Goal: Transaction & Acquisition: Obtain resource

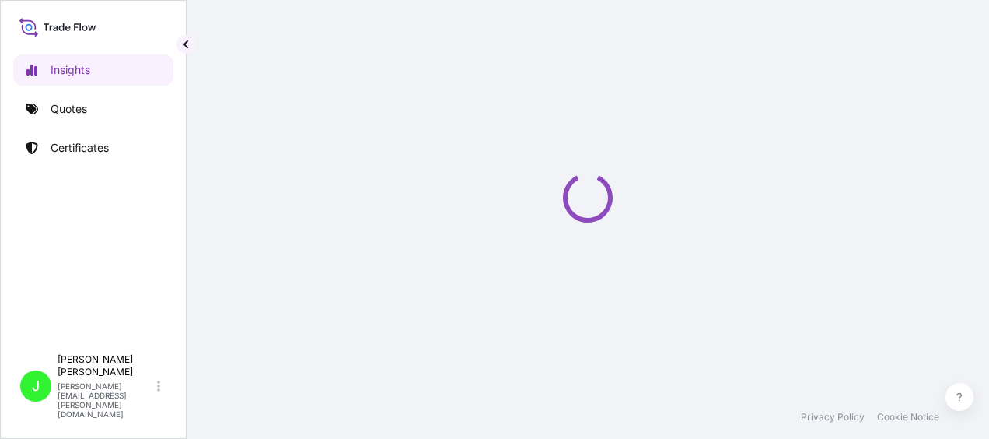
select select "2025"
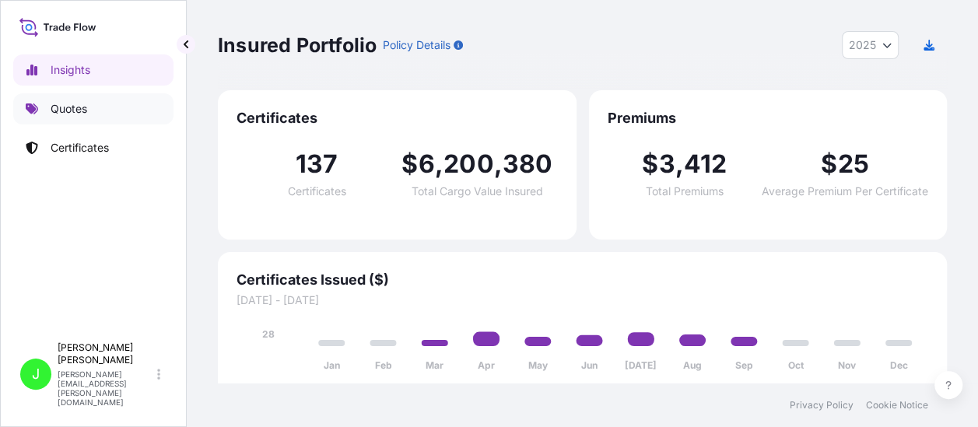
click at [75, 107] on p "Quotes" at bounding box center [69, 109] width 37 height 16
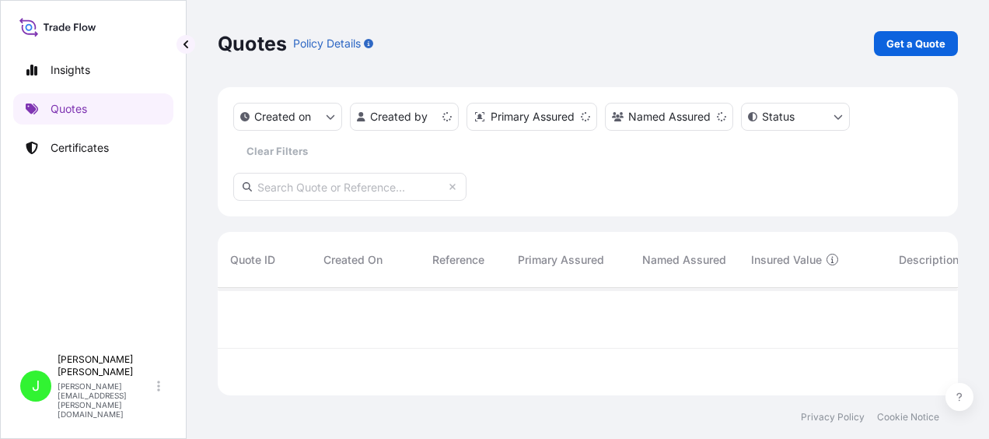
scroll to position [104, 728]
click at [909, 37] on p "Get a Quote" at bounding box center [916, 44] width 59 height 16
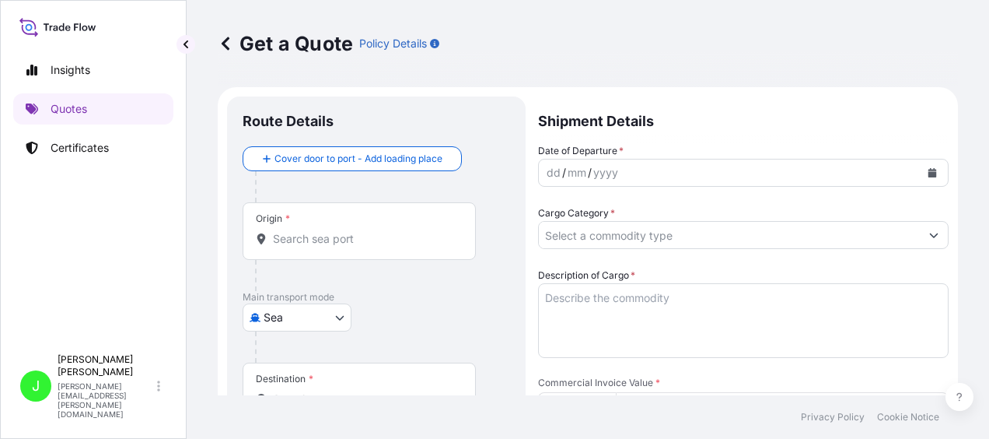
scroll to position [25, 0]
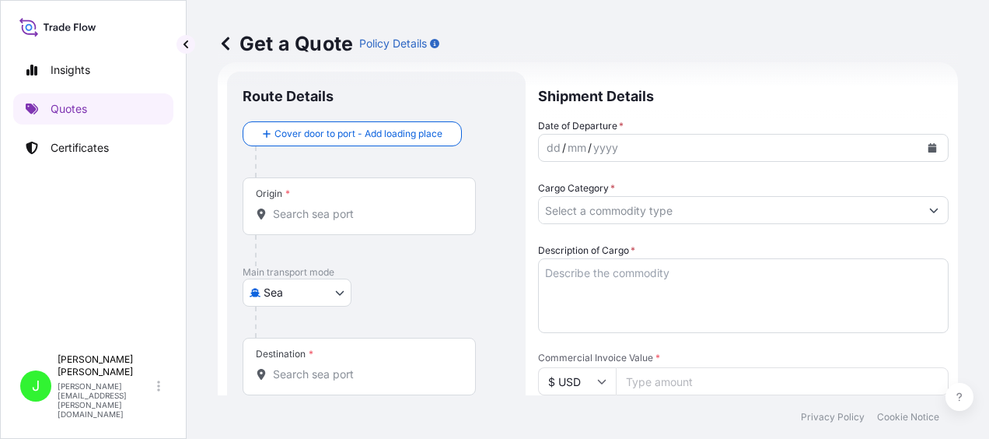
click at [342, 294] on body "Insights Quotes Certificates J [PERSON_NAME] [PERSON_NAME][EMAIL_ADDRESS][PERSO…" at bounding box center [494, 219] width 989 height 439
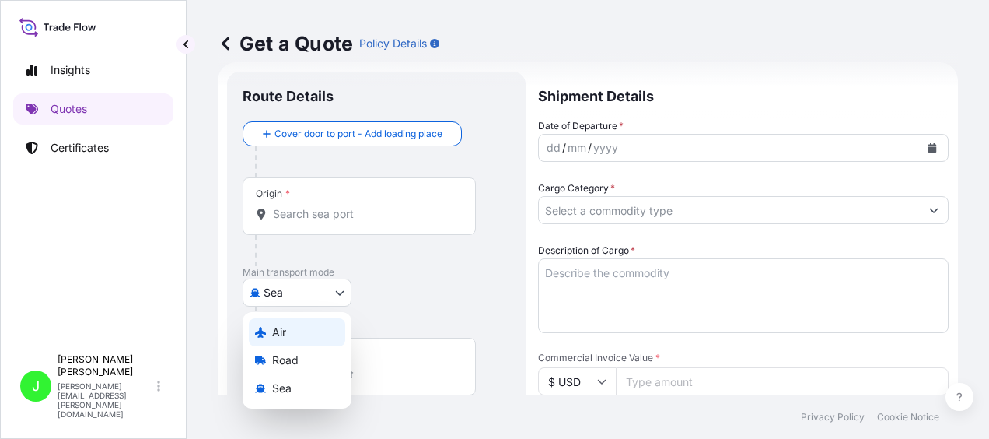
click at [271, 326] on div "Air" at bounding box center [297, 332] width 96 height 28
select select "Air"
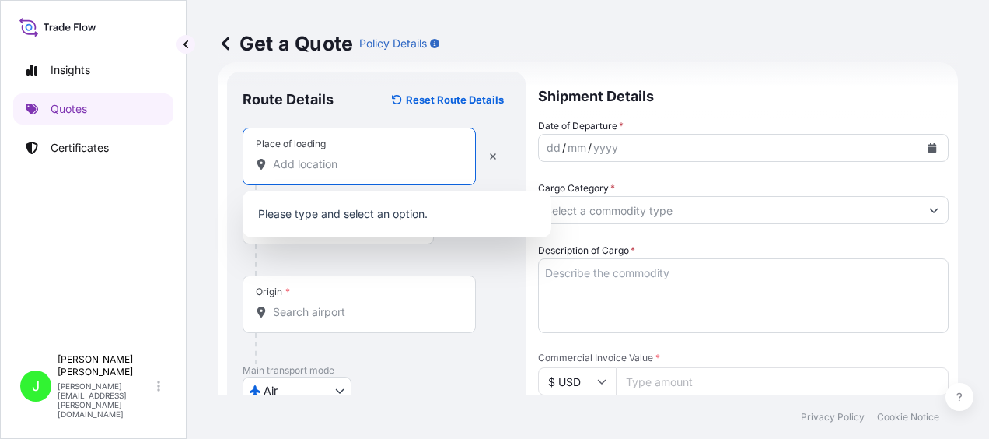
click at [342, 161] on input "Place of loading" at bounding box center [365, 164] width 184 height 16
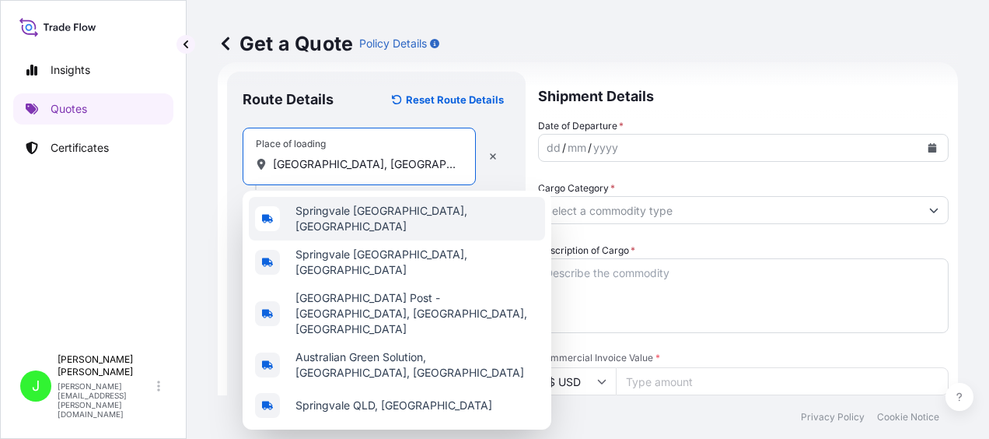
click at [330, 216] on span "Springvale [GEOGRAPHIC_DATA], [GEOGRAPHIC_DATA]" at bounding box center [417, 218] width 243 height 31
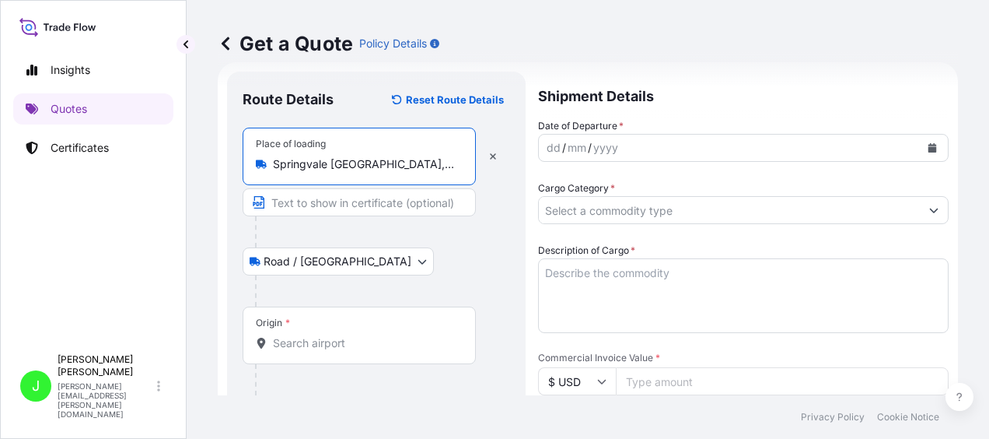
type input "Springvale [GEOGRAPHIC_DATA], [GEOGRAPHIC_DATA]"
click at [362, 333] on div "Origin *" at bounding box center [359, 335] width 233 height 58
click at [362, 335] on input "Origin *" at bounding box center [365, 343] width 184 height 16
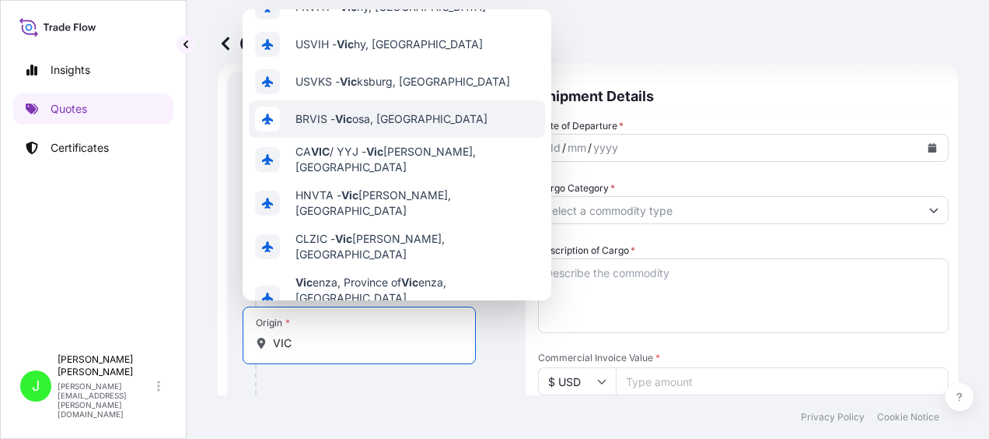
scroll to position [0, 0]
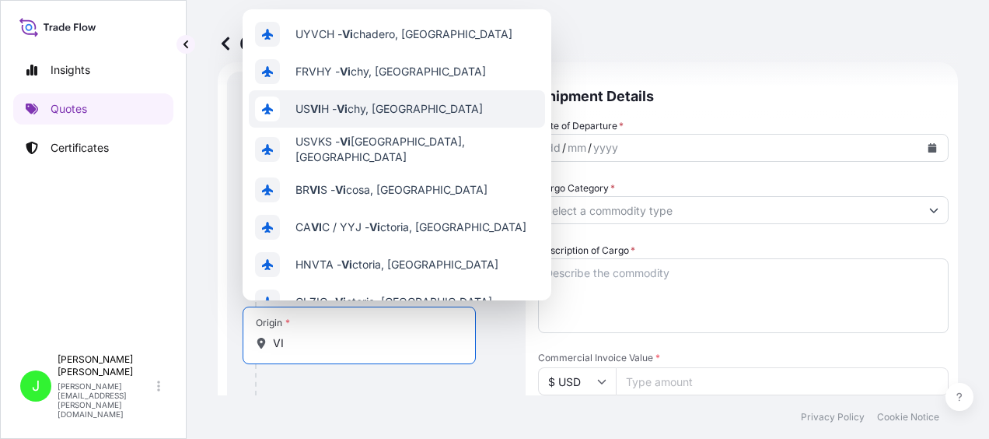
type input "V"
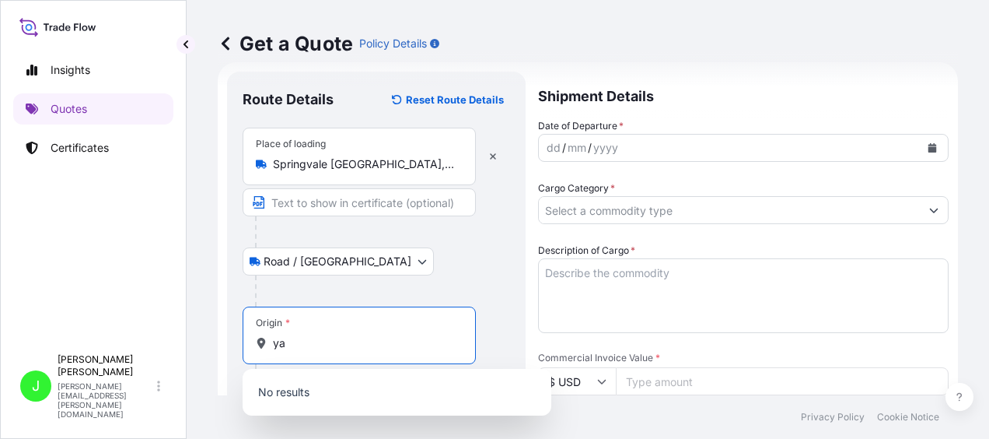
type input "y"
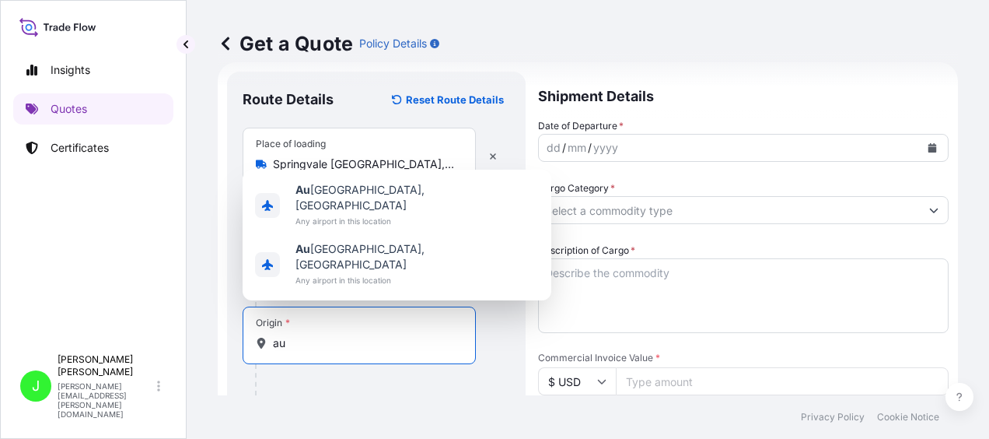
type input "a"
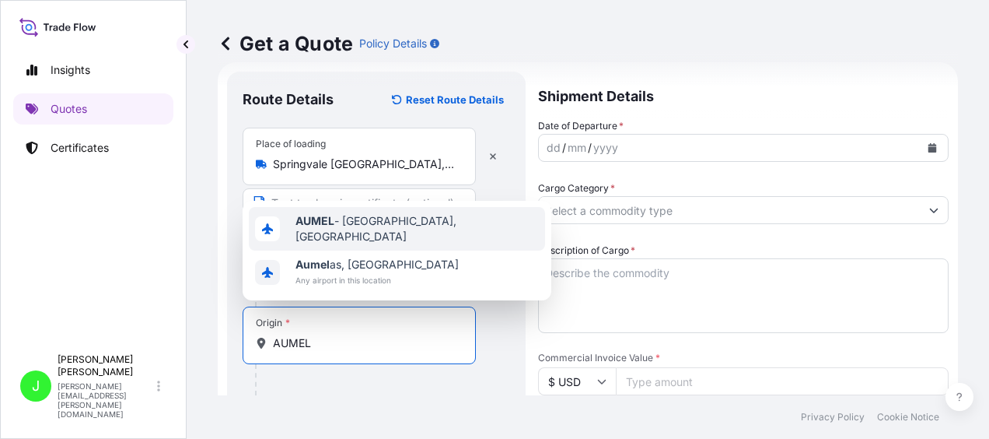
click at [334, 235] on span "AUMEL - [GEOGRAPHIC_DATA], [GEOGRAPHIC_DATA]" at bounding box center [417, 228] width 243 height 31
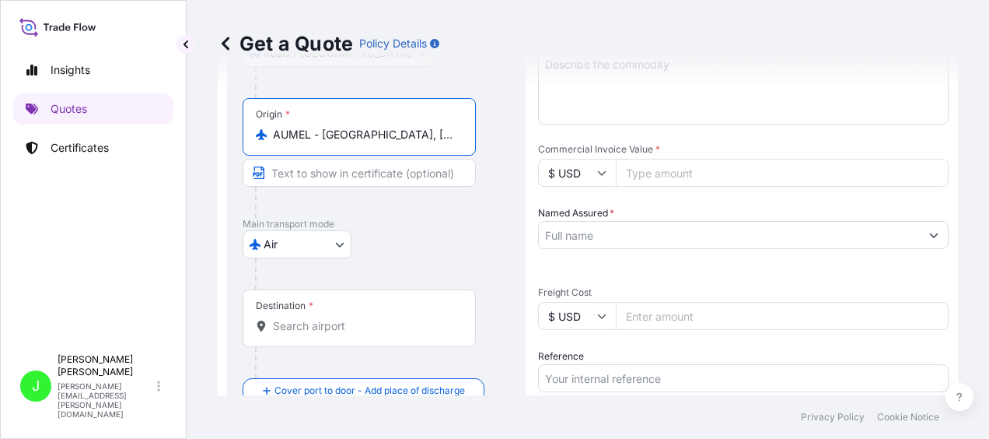
scroll to position [258, 0]
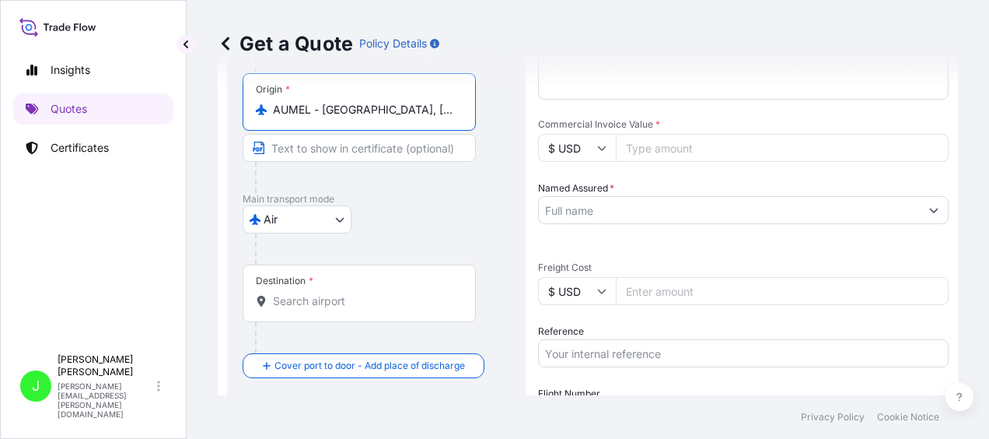
type input "AUMEL - [GEOGRAPHIC_DATA], [GEOGRAPHIC_DATA]"
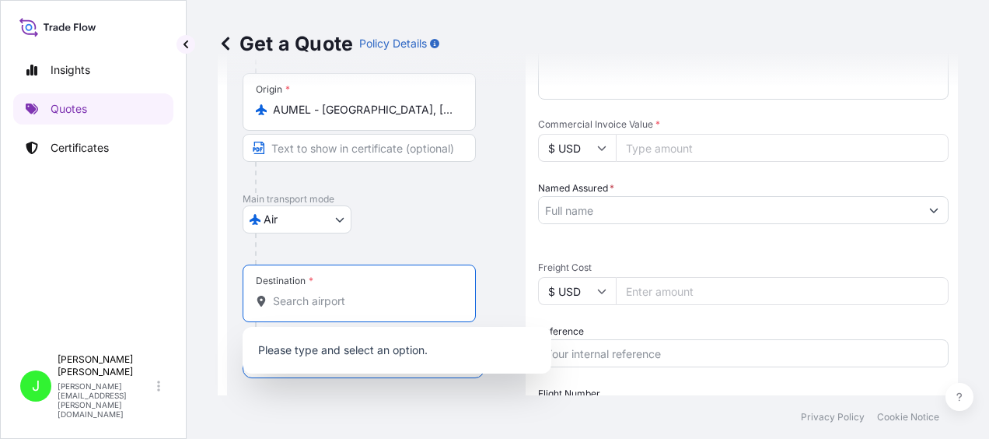
click at [365, 295] on input "Destination *" at bounding box center [365, 301] width 184 height 16
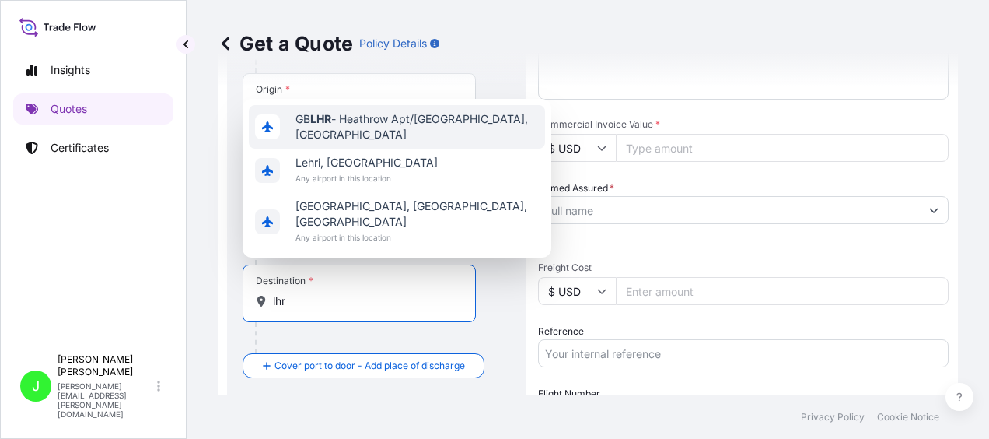
click at [324, 142] on span "GB LHR - Heathrow Apt/[GEOGRAPHIC_DATA], [GEOGRAPHIC_DATA]" at bounding box center [417, 126] width 243 height 31
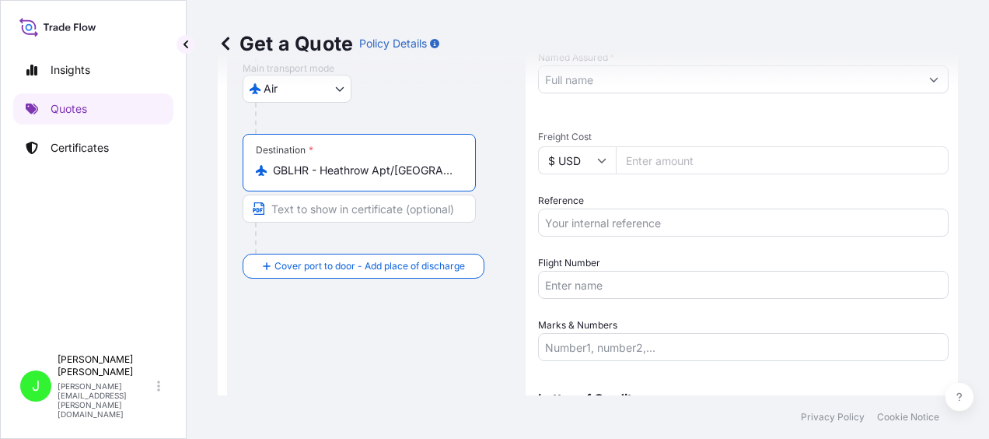
scroll to position [414, 0]
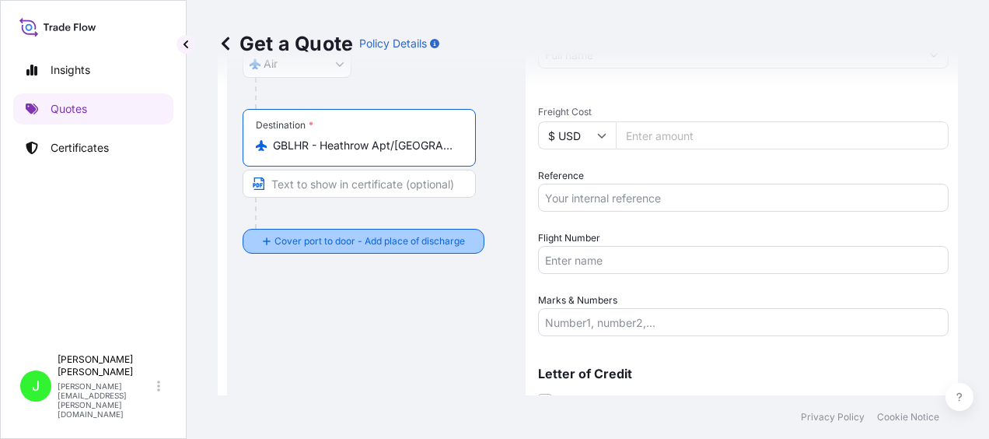
type input "GBLHR - Heathrow Apt/[GEOGRAPHIC_DATA], [GEOGRAPHIC_DATA]"
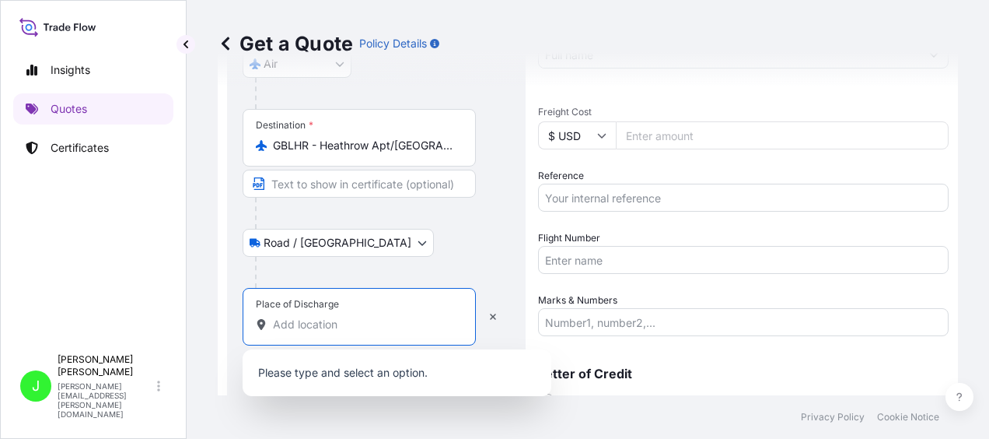
click at [326, 321] on input "Place of Discharge" at bounding box center [365, 325] width 184 height 16
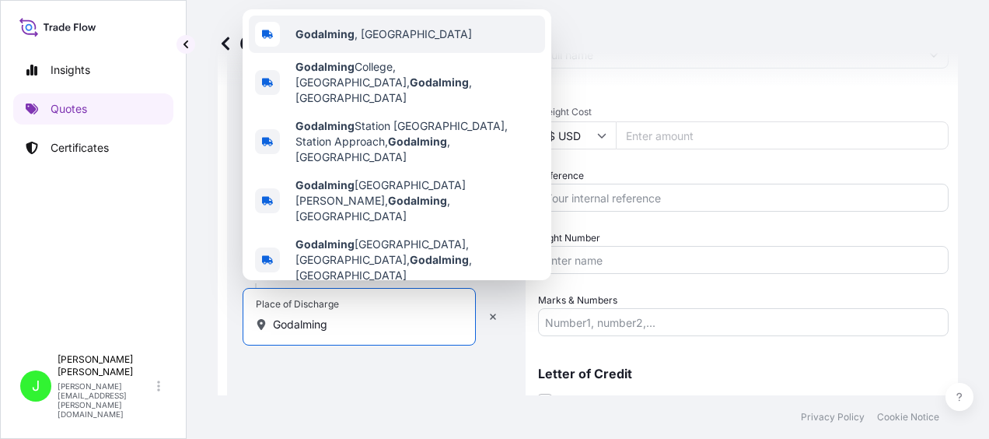
click at [342, 53] on div "Godalming , [GEOGRAPHIC_DATA]" at bounding box center [397, 34] width 296 height 37
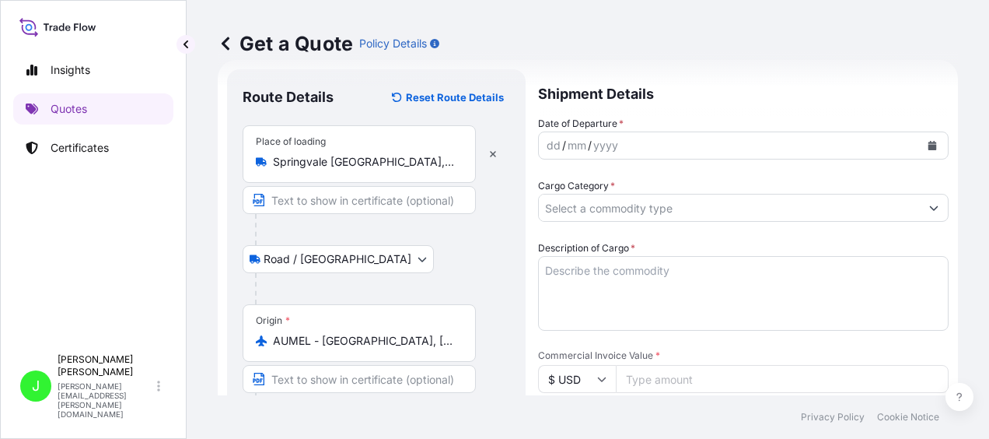
scroll to position [25, 0]
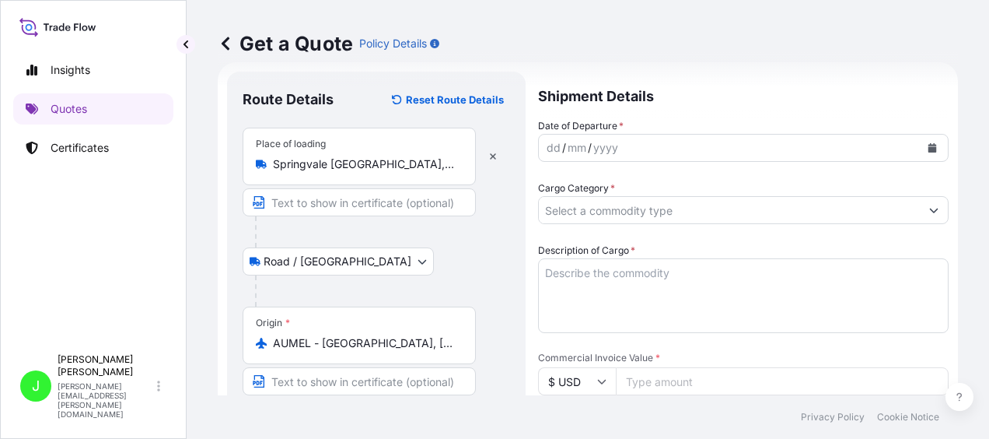
type input "Godalming, [GEOGRAPHIC_DATA]"
click at [656, 152] on div "dd / mm / yyyy" at bounding box center [729, 148] width 381 height 28
click at [926, 148] on button "Calendar" at bounding box center [932, 147] width 25 height 25
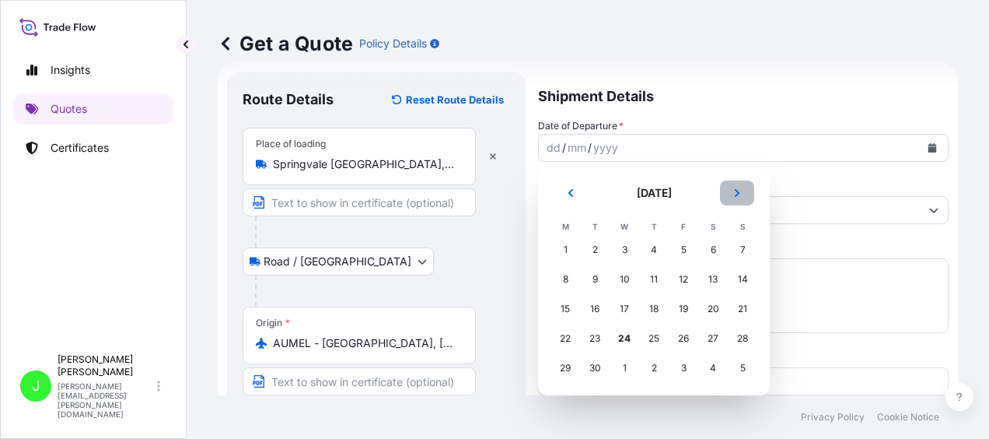
click at [747, 191] on button "Next" at bounding box center [737, 192] width 34 height 25
click at [628, 246] on div "1" at bounding box center [625, 250] width 28 height 28
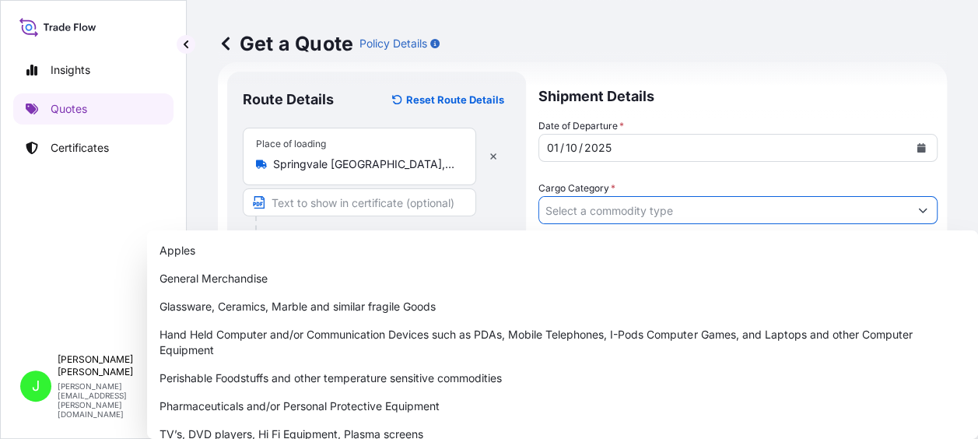
click at [916, 210] on button "Show suggestions" at bounding box center [923, 210] width 28 height 28
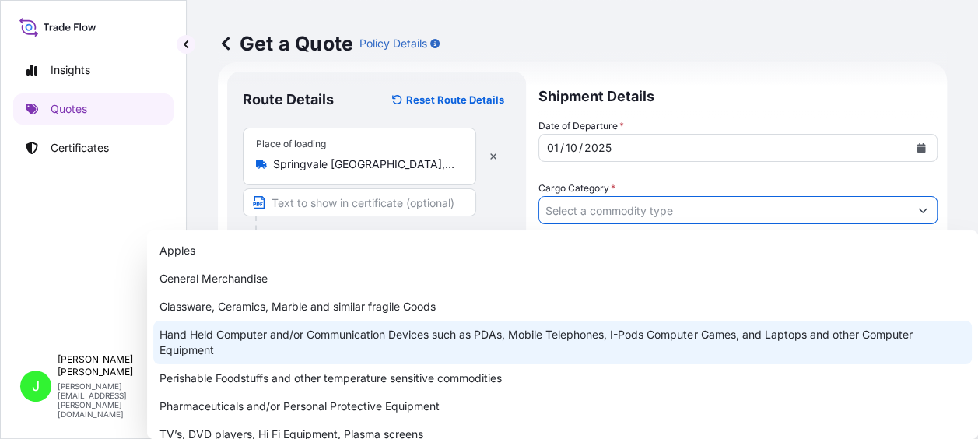
click at [272, 336] on div "Hand Held Computer and/or Communication Devices such as PDAs, Mobile Telephones…" at bounding box center [562, 342] width 818 height 44
type input "Hand Held Computer and/or Communication Devices such as PDAs, Mobile Telephones…"
click at [227, 339] on div "Hand Held Computer and/or Communication Devices such as PDAs, Mobile Telephones…" at bounding box center [562, 342] width 818 height 44
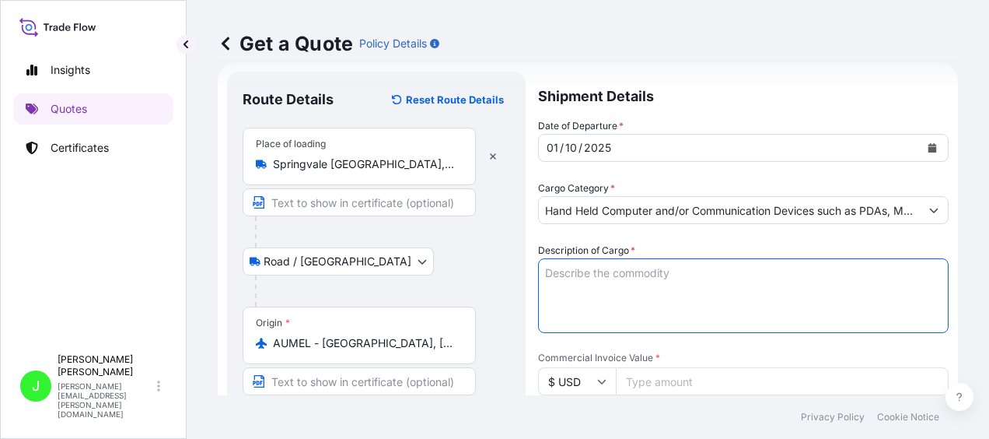
paste textarea "Sonos battery powered headsets - Lithium inside"
drag, startPoint x: 800, startPoint y: 274, endPoint x: 718, endPoint y: 268, distance: 81.9
click at [718, 268] on textarea "Sonos battery powered headsets - Lithium inside" at bounding box center [743, 295] width 411 height 75
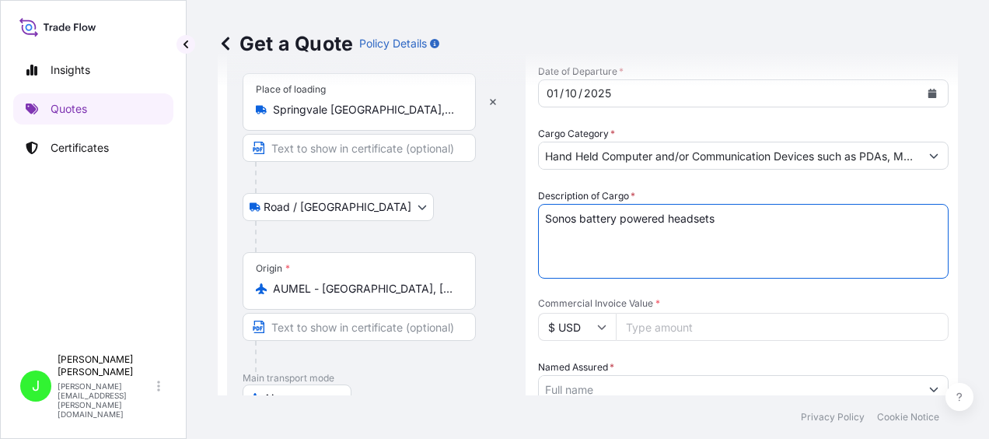
scroll to position [103, 0]
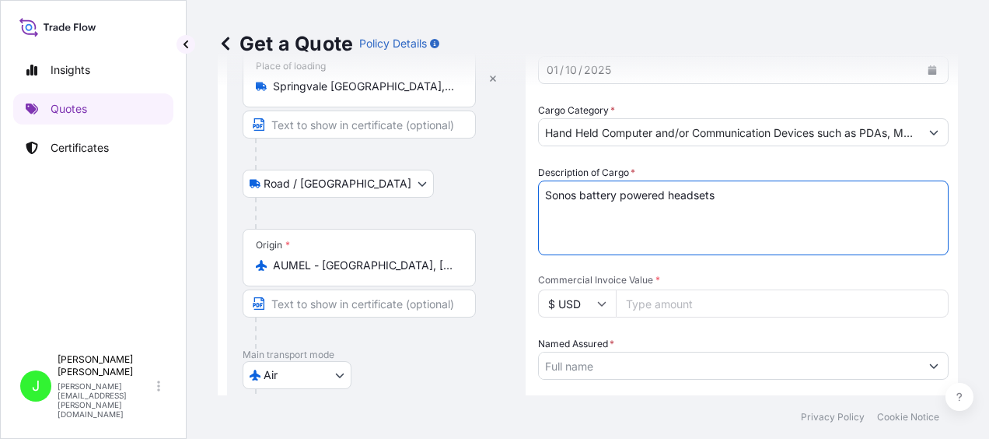
type textarea "Sonos battery powered headsets"
click at [670, 308] on input "Commercial Invoice Value *" at bounding box center [782, 303] width 333 height 28
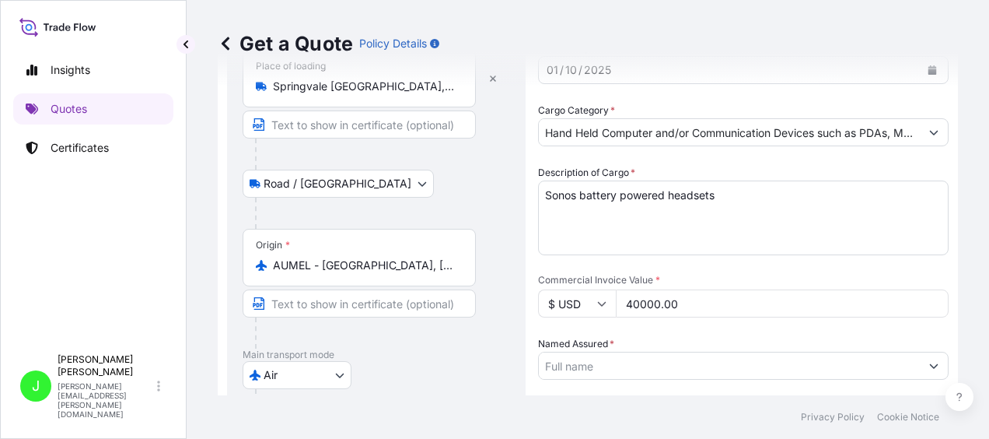
type input "40000.00"
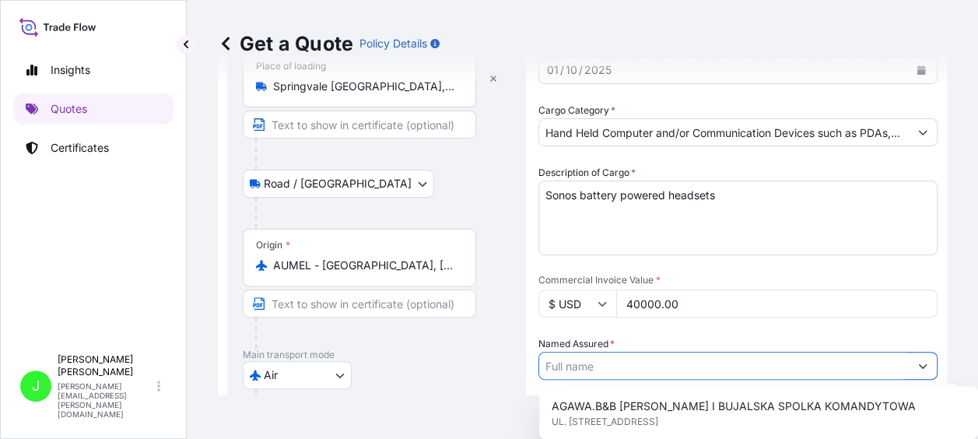
click at [670, 366] on input "Named Assured *" at bounding box center [723, 366] width 369 height 28
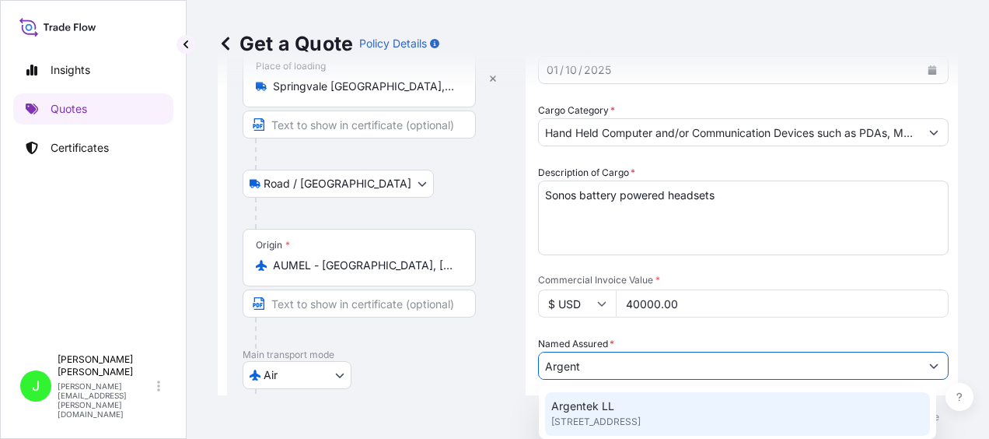
click at [604, 414] on span "[STREET_ADDRESS]" at bounding box center [595, 422] width 89 height 16
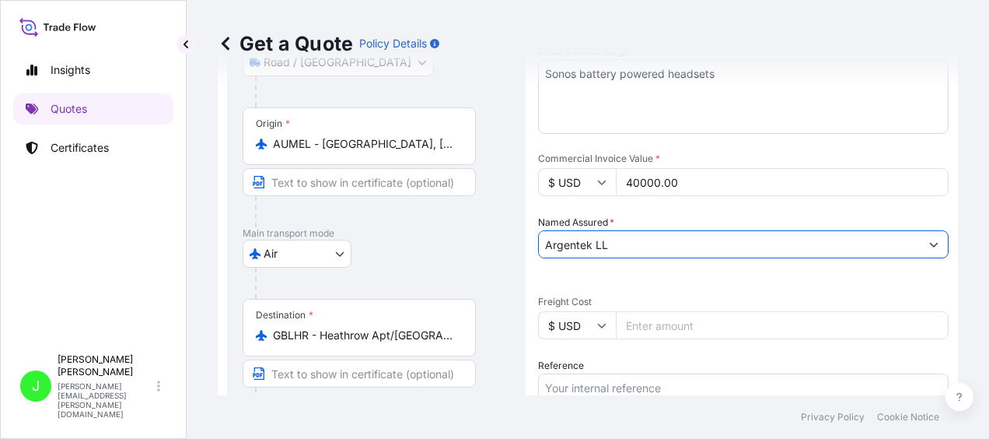
scroll to position [258, 0]
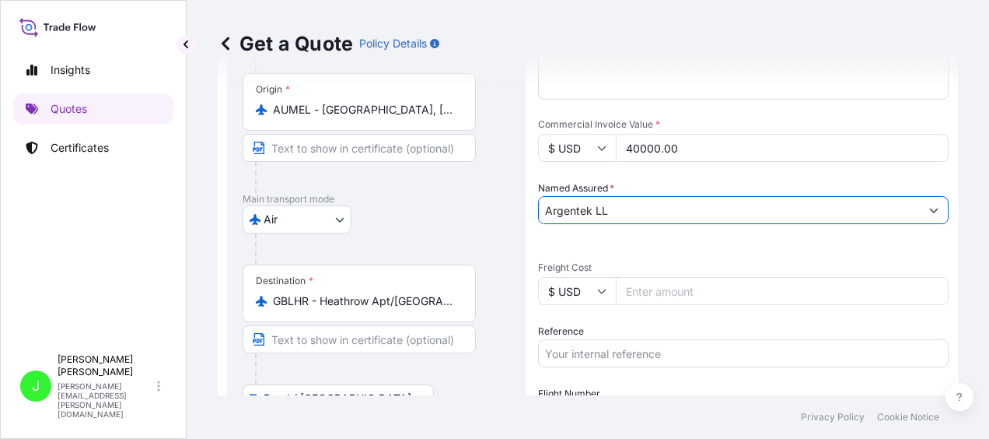
type input "Argentek LL"
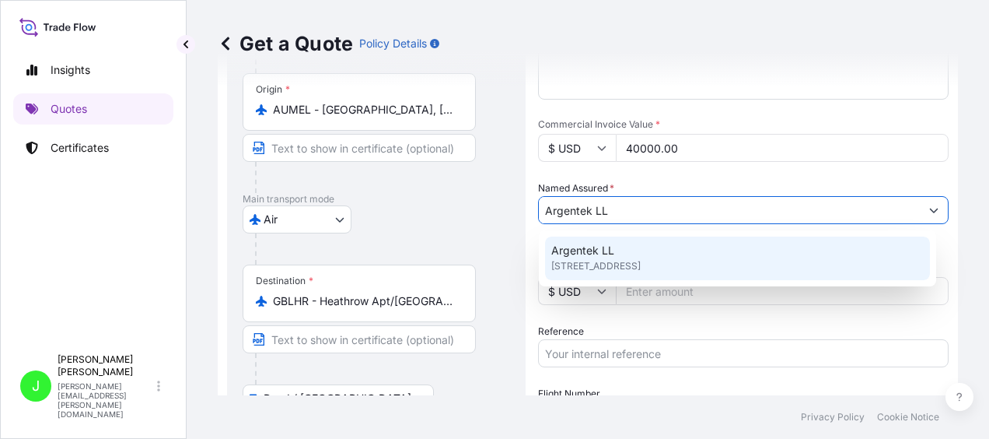
click at [597, 257] on span "Argentek LL" at bounding box center [582, 251] width 63 height 16
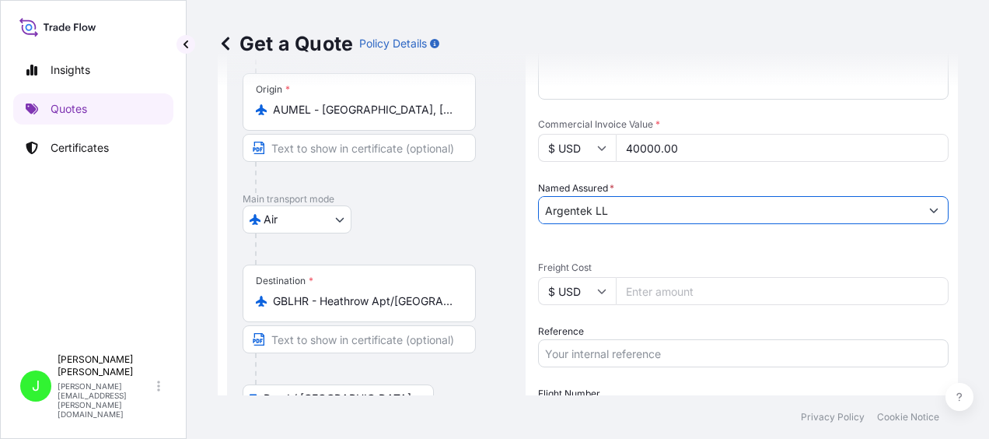
click at [607, 293] on input "$ USD" at bounding box center [577, 291] width 78 height 28
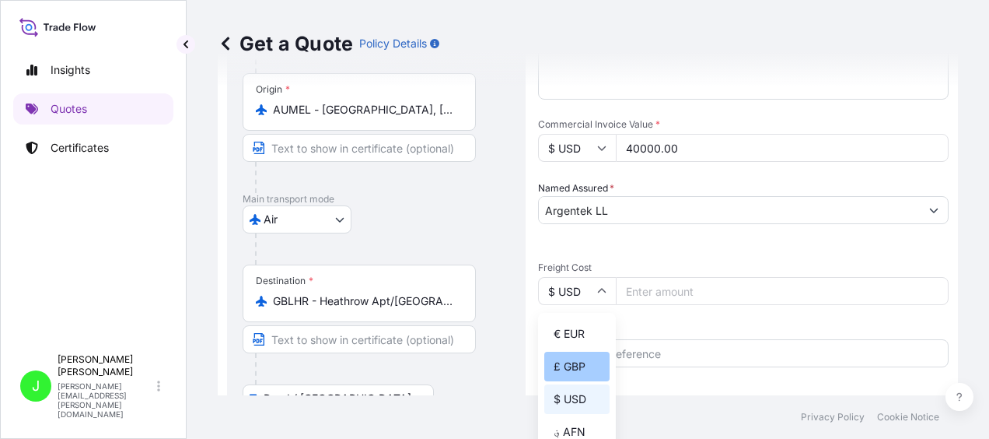
click at [583, 359] on div "£ GBP" at bounding box center [576, 367] width 65 height 30
type input "£ GBP"
click at [664, 289] on input "Freight Cost" at bounding box center [782, 291] width 333 height 28
type input "1335"
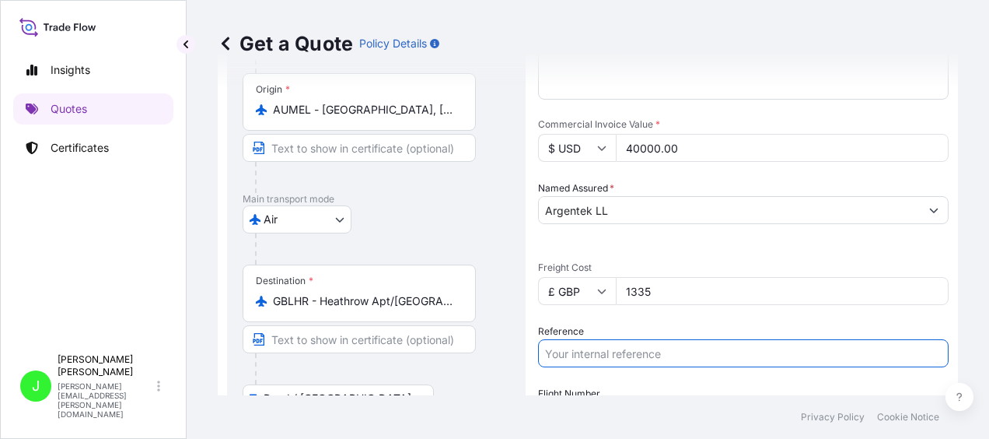
click at [613, 349] on input "Reference" at bounding box center [743, 353] width 411 height 28
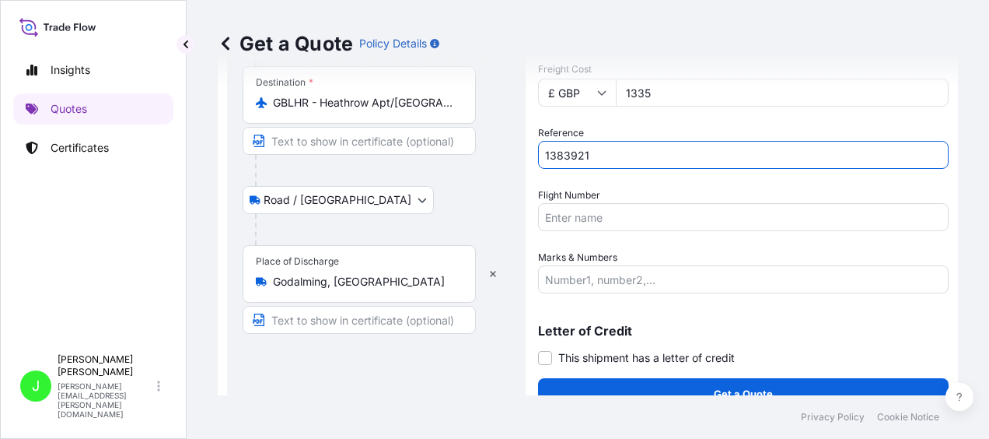
scroll to position [479, 0]
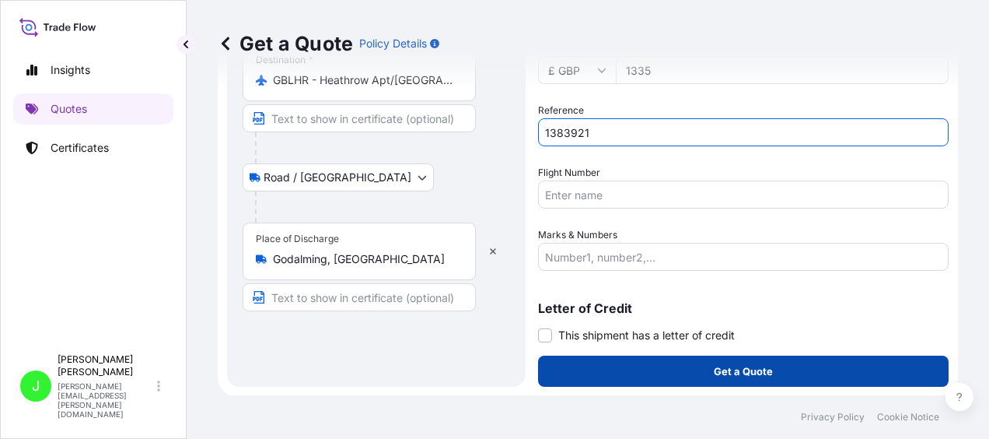
type input "1383921"
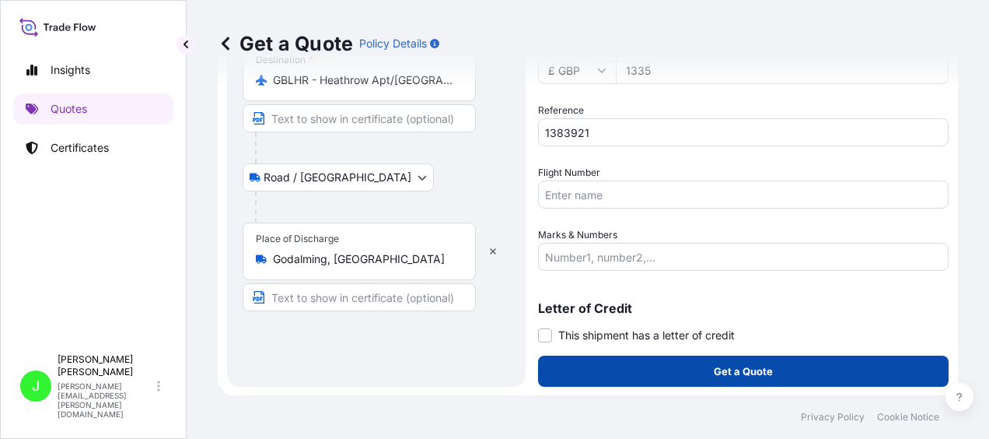
click at [724, 373] on p "Get a Quote" at bounding box center [743, 371] width 59 height 16
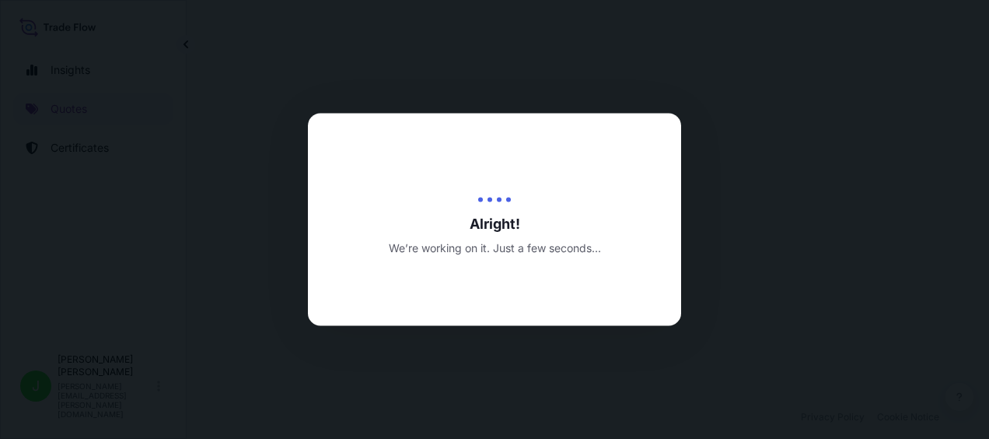
select select "Road / [GEOGRAPHIC_DATA]"
select select "Air"
select select "Road / [GEOGRAPHIC_DATA]"
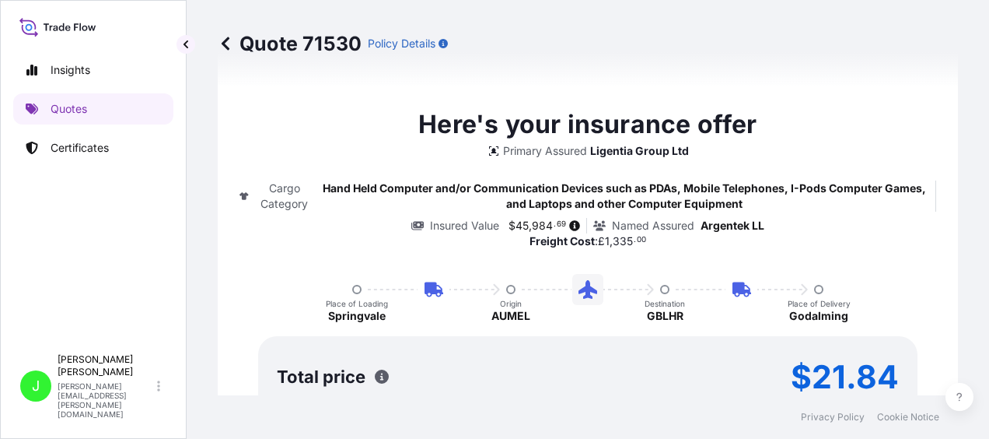
scroll to position [1279, 0]
